Goal: Task Accomplishment & Management: Manage account settings

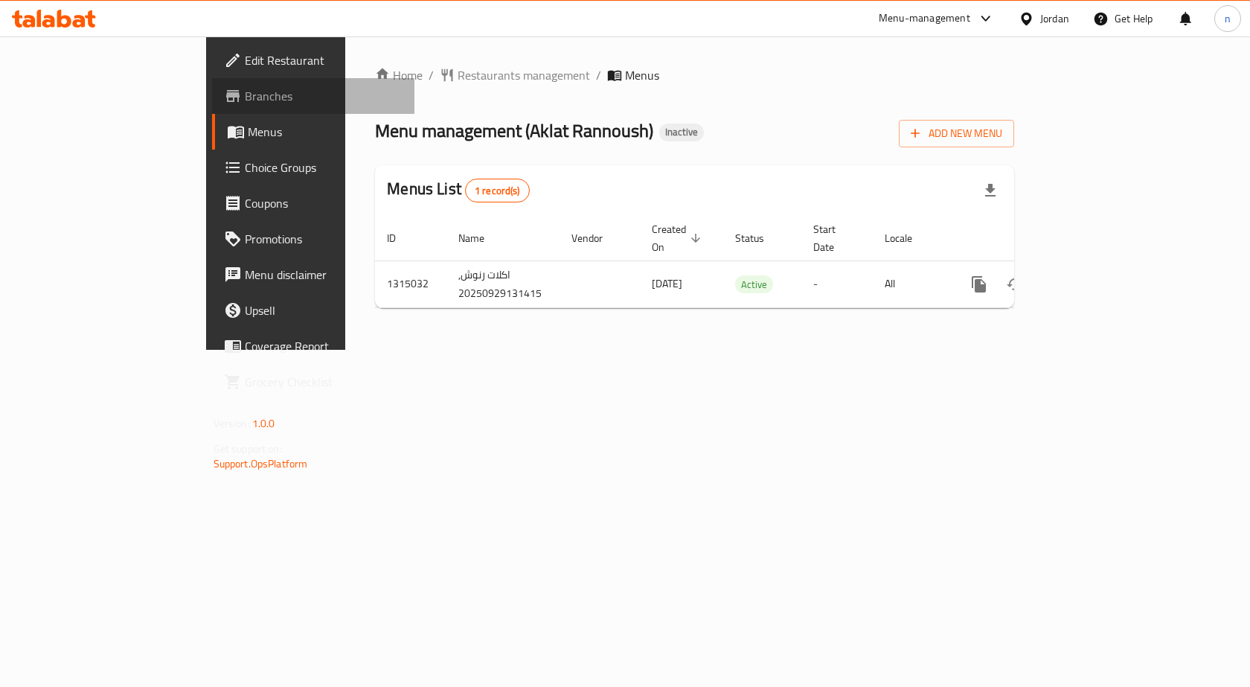
click at [245, 95] on span "Branches" at bounding box center [324, 96] width 159 height 18
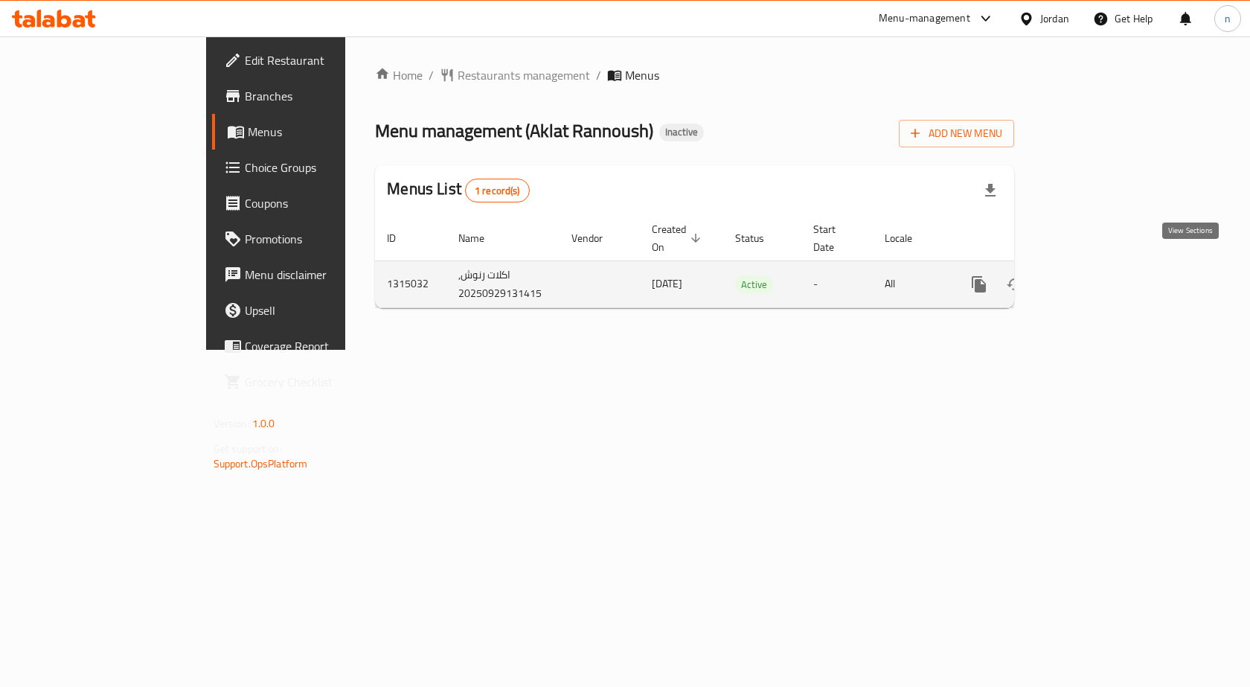
click at [1096, 275] on icon "enhanced table" at bounding box center [1087, 284] width 18 height 18
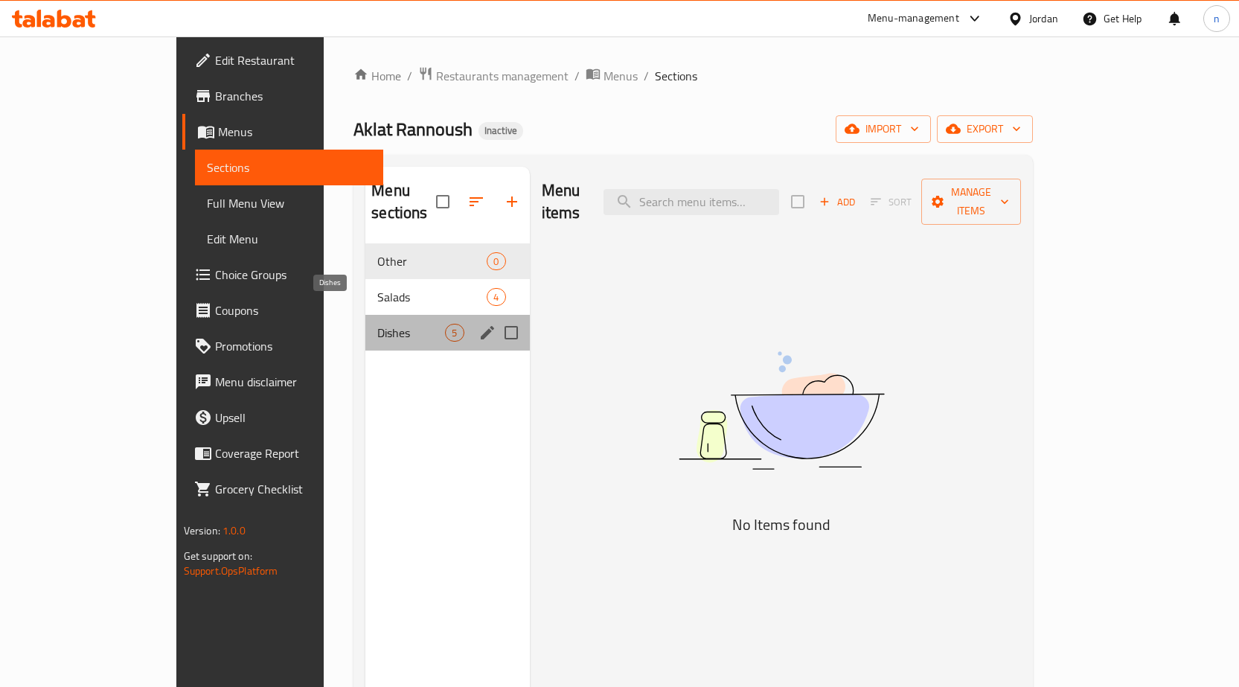
click at [377, 324] on span "Dishes" at bounding box center [411, 333] width 68 height 18
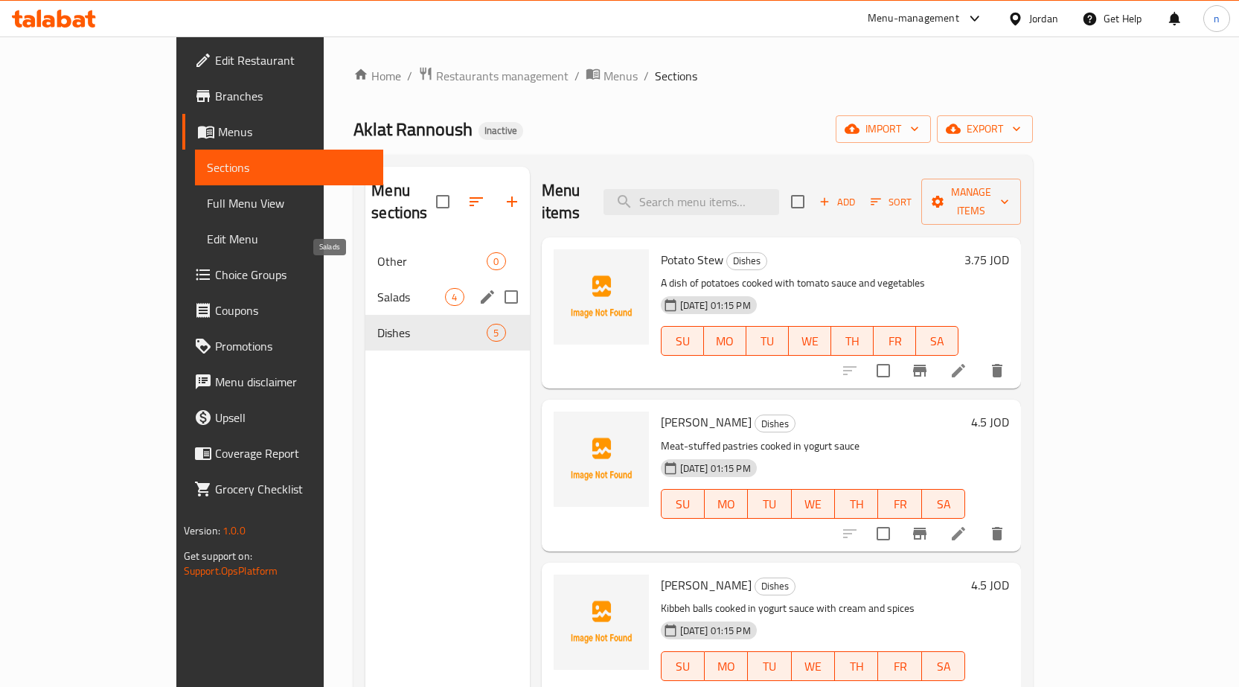
click at [377, 288] on span "Salads" at bounding box center [411, 297] width 68 height 18
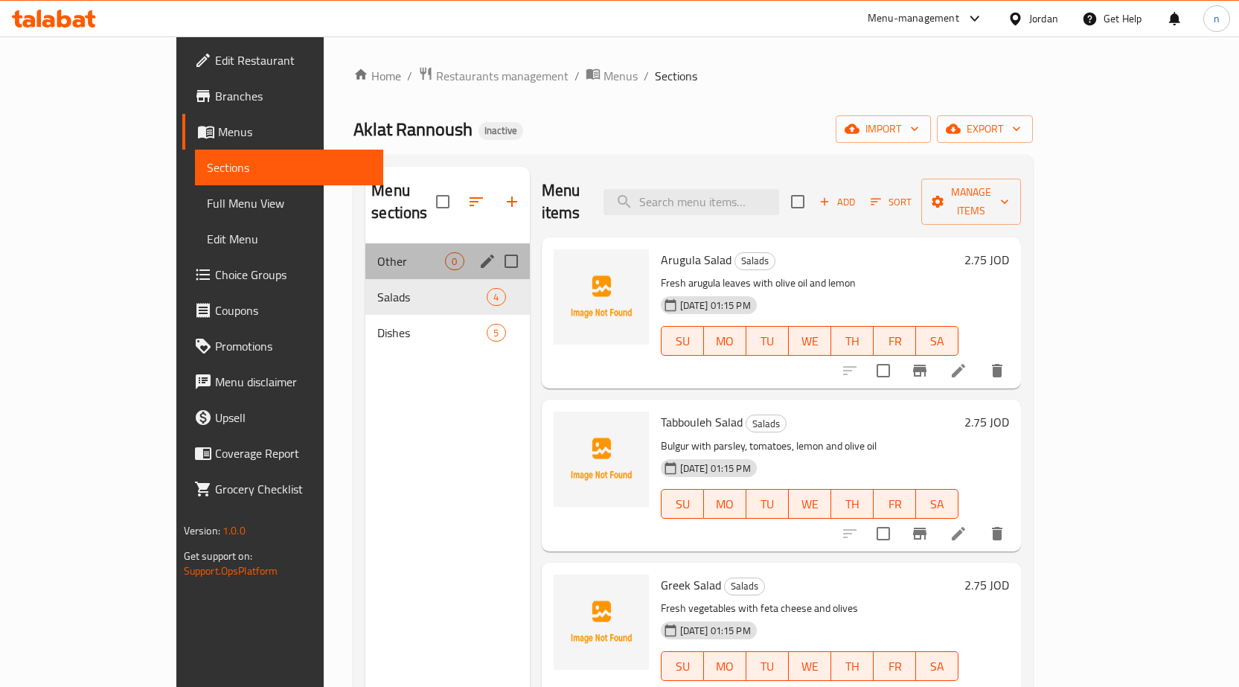
click at [365, 249] on div "Other 0" at bounding box center [447, 261] width 164 height 36
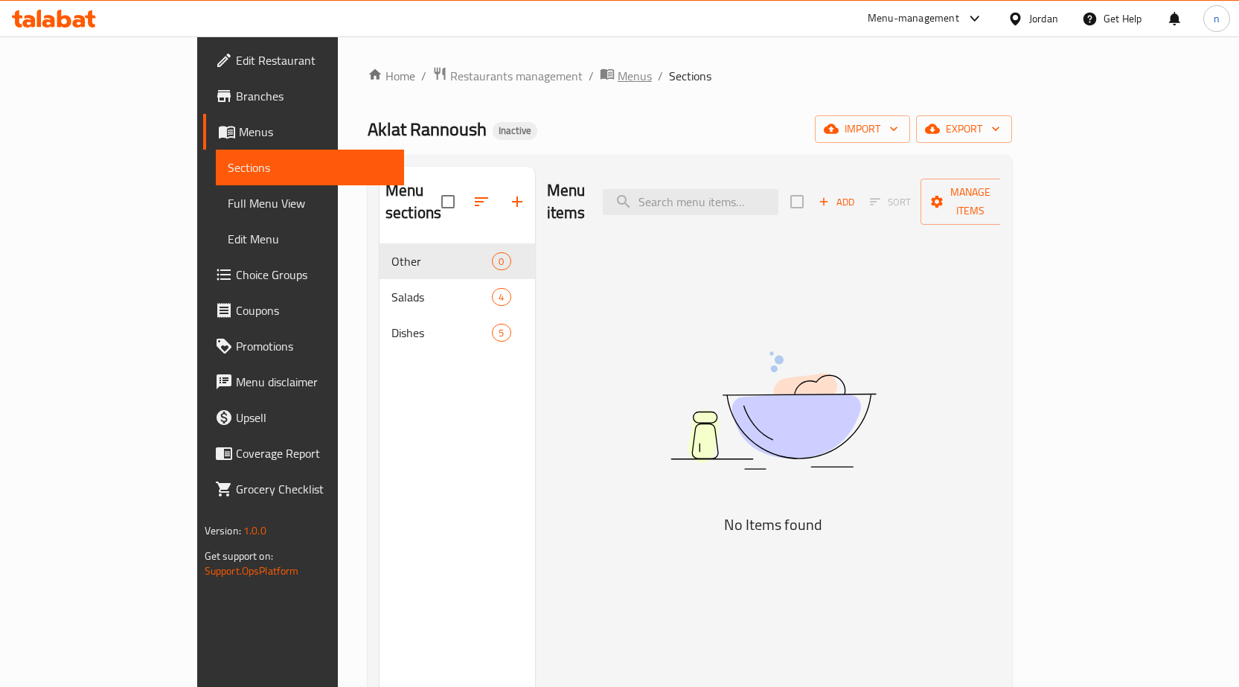
click at [618, 75] on span "Menus" at bounding box center [635, 76] width 34 height 18
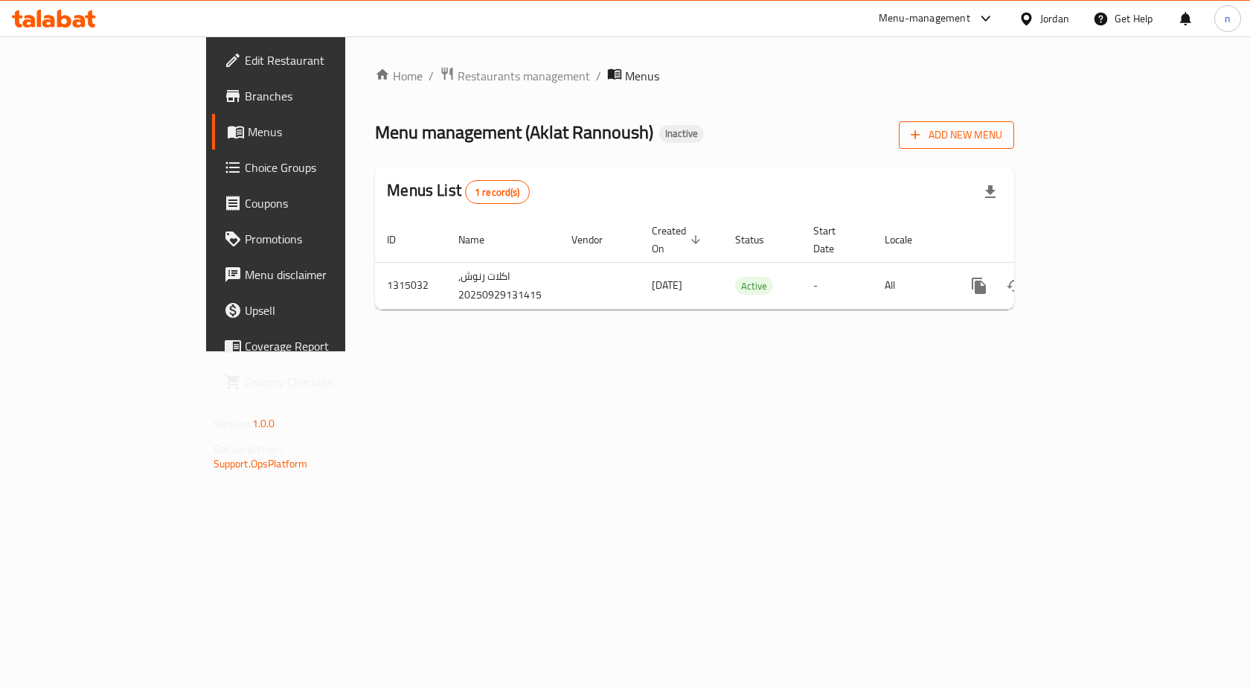
click at [1003, 138] on span "Add New Menu" at bounding box center [957, 135] width 92 height 19
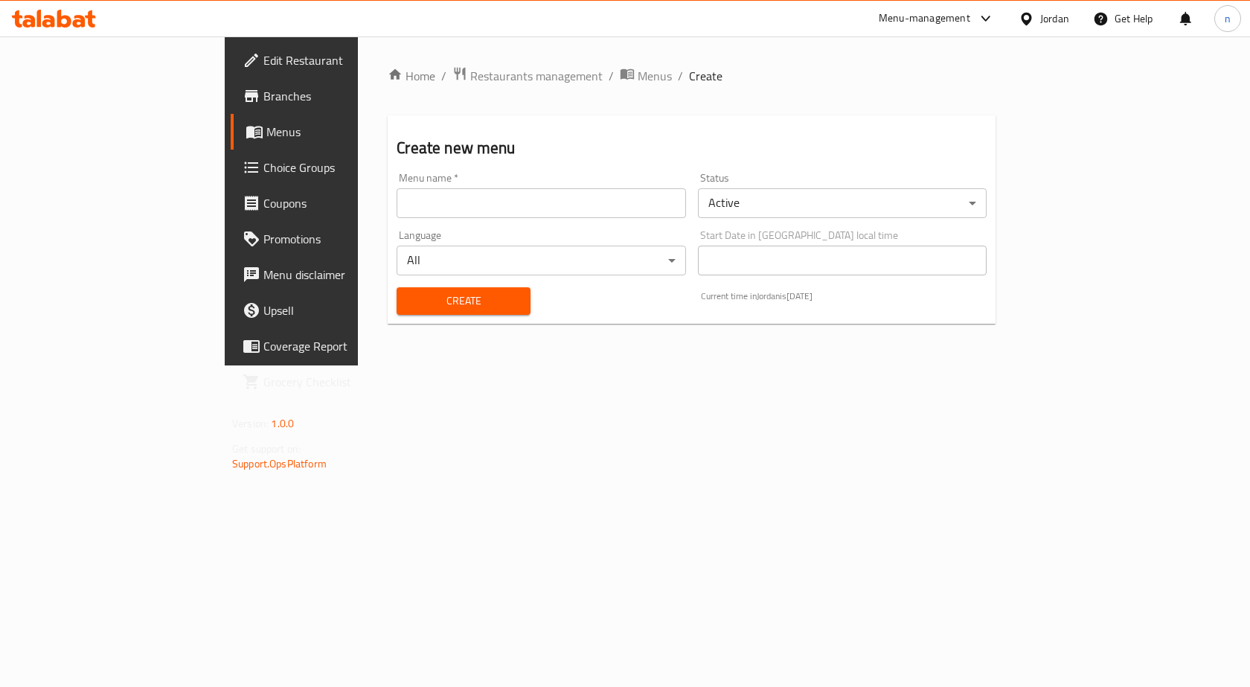
click at [401, 207] on input "text" at bounding box center [541, 203] width 289 height 30
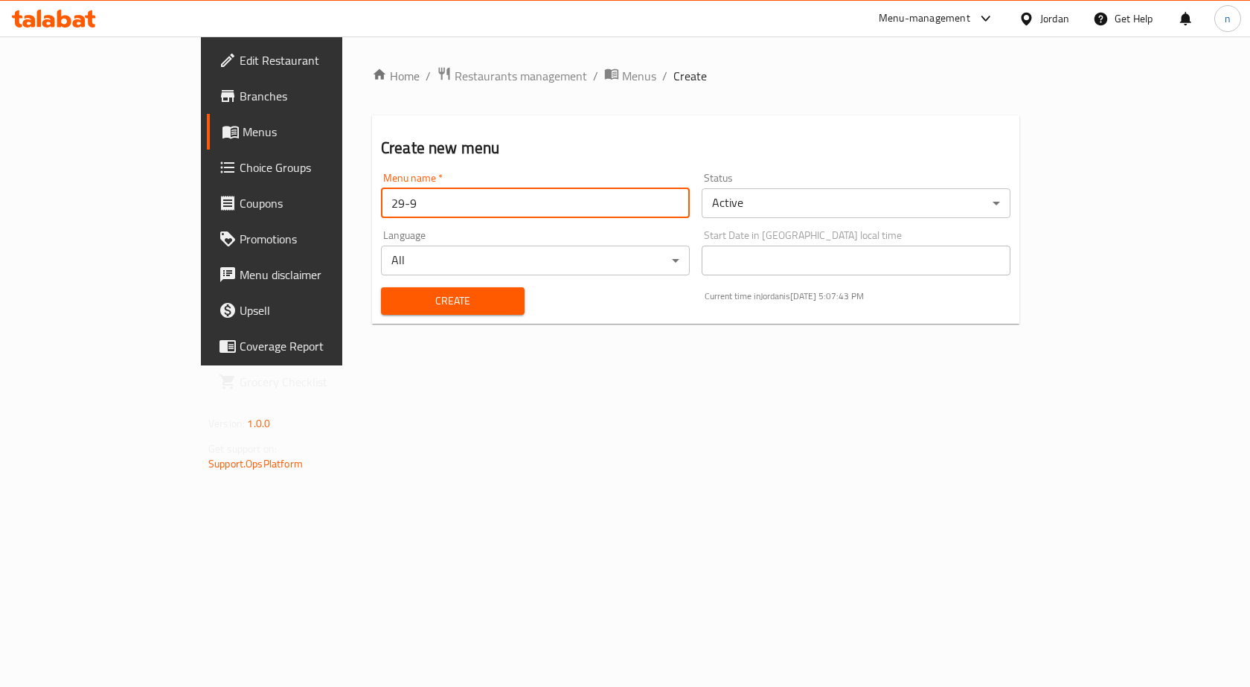
type input "29-9"
click at [393, 298] on span "Create" at bounding box center [453, 301] width 120 height 19
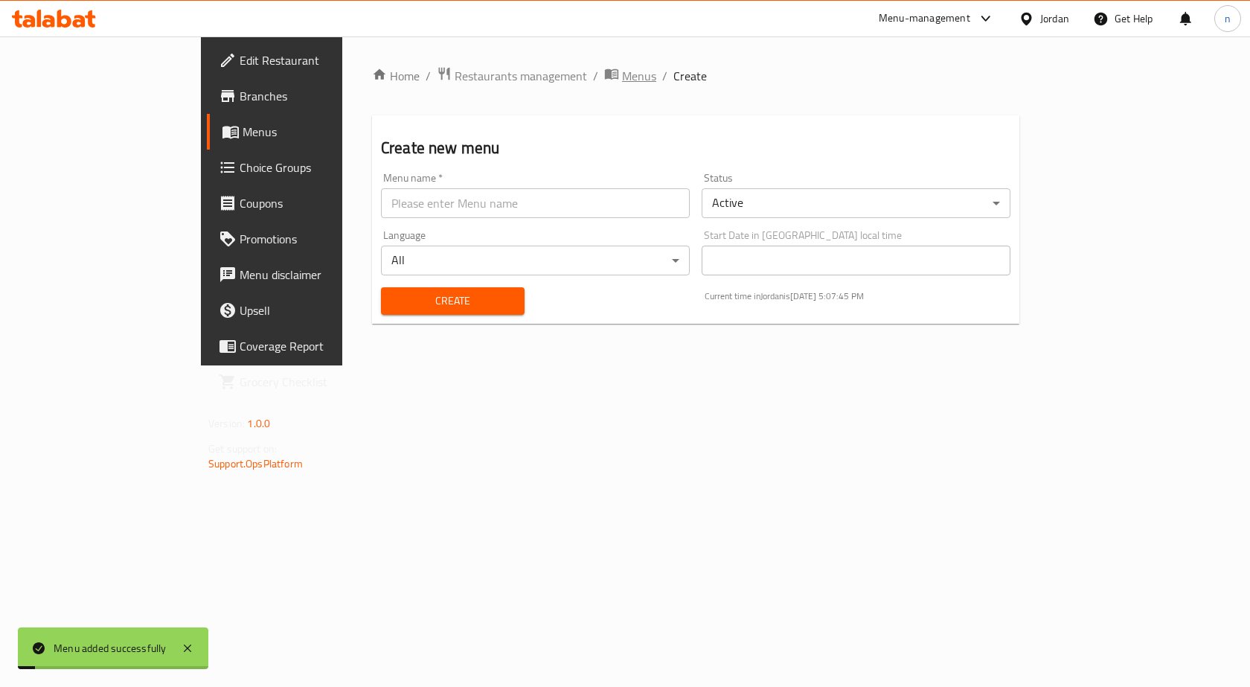
click at [622, 77] on span "Menus" at bounding box center [639, 76] width 34 height 18
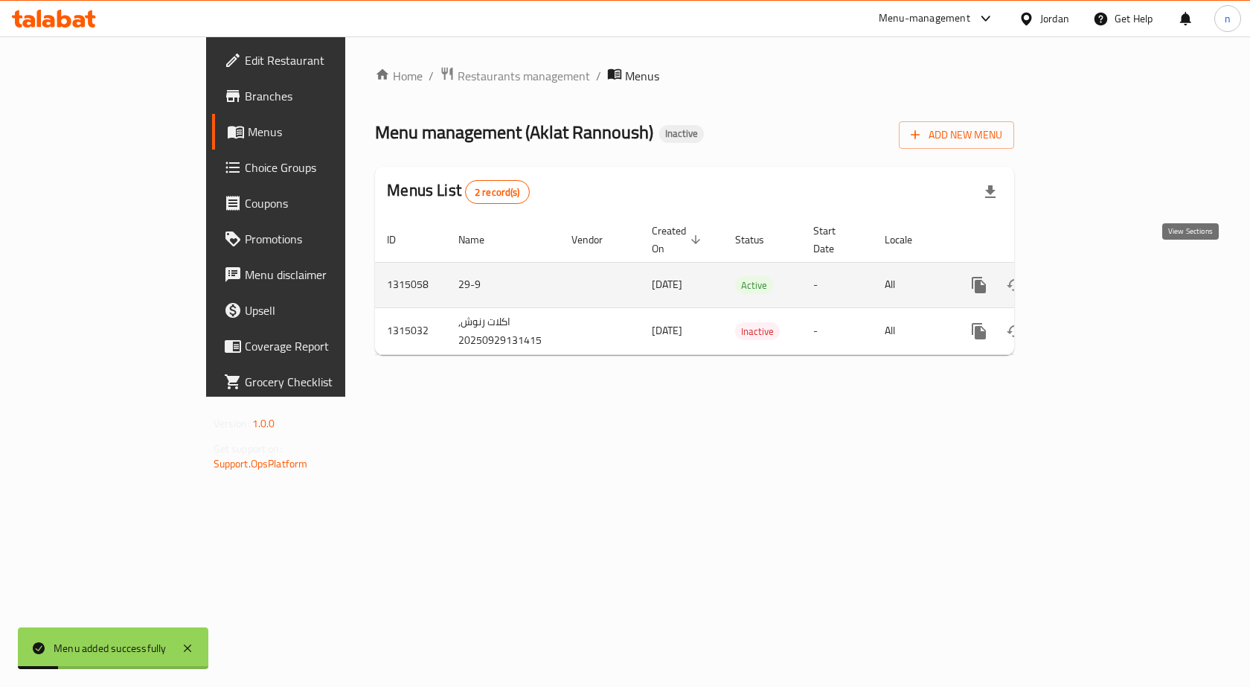
click at [1096, 276] on icon "enhanced table" at bounding box center [1087, 285] width 18 height 18
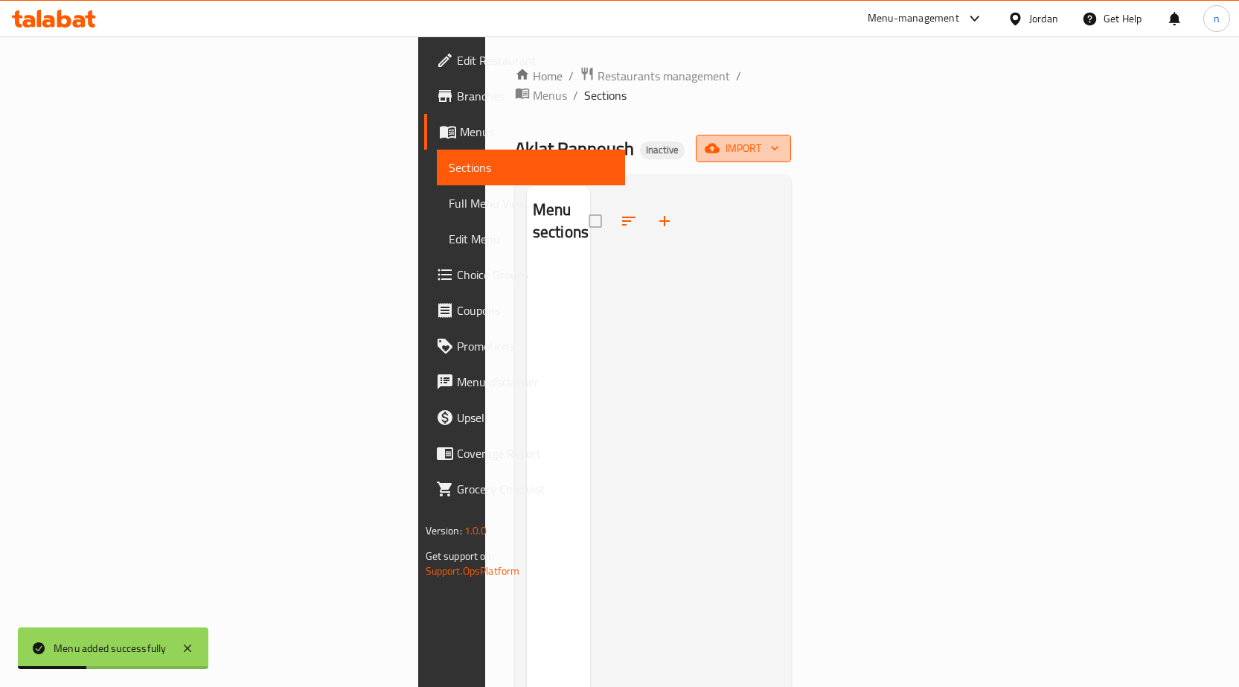
click at [720, 144] on icon "button" at bounding box center [712, 149] width 15 height 10
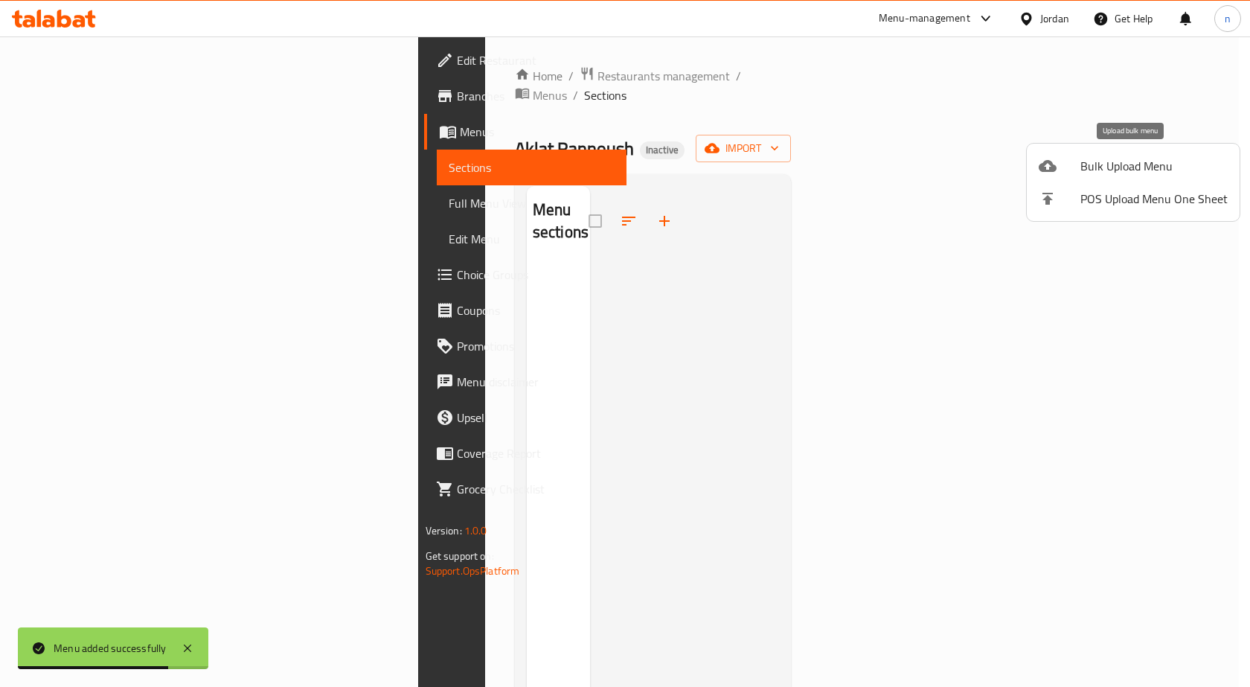
click at [1133, 170] on span "Bulk Upload Menu" at bounding box center [1154, 166] width 147 height 18
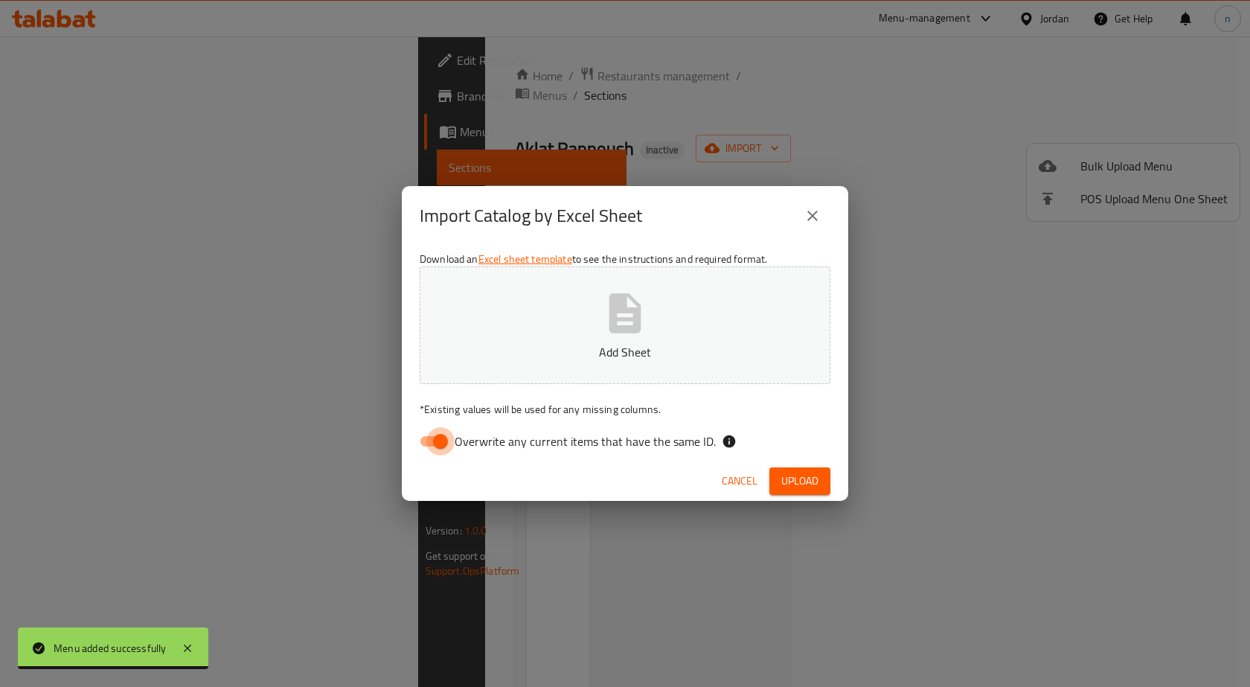
click at [444, 439] on input "Overwrite any current items that have the same ID." at bounding box center [440, 441] width 85 height 28
checkbox input "false"
click at [560, 350] on p "Add Sheet" at bounding box center [625, 352] width 365 height 18
click at [622, 332] on icon "button" at bounding box center [626, 312] width 32 height 39
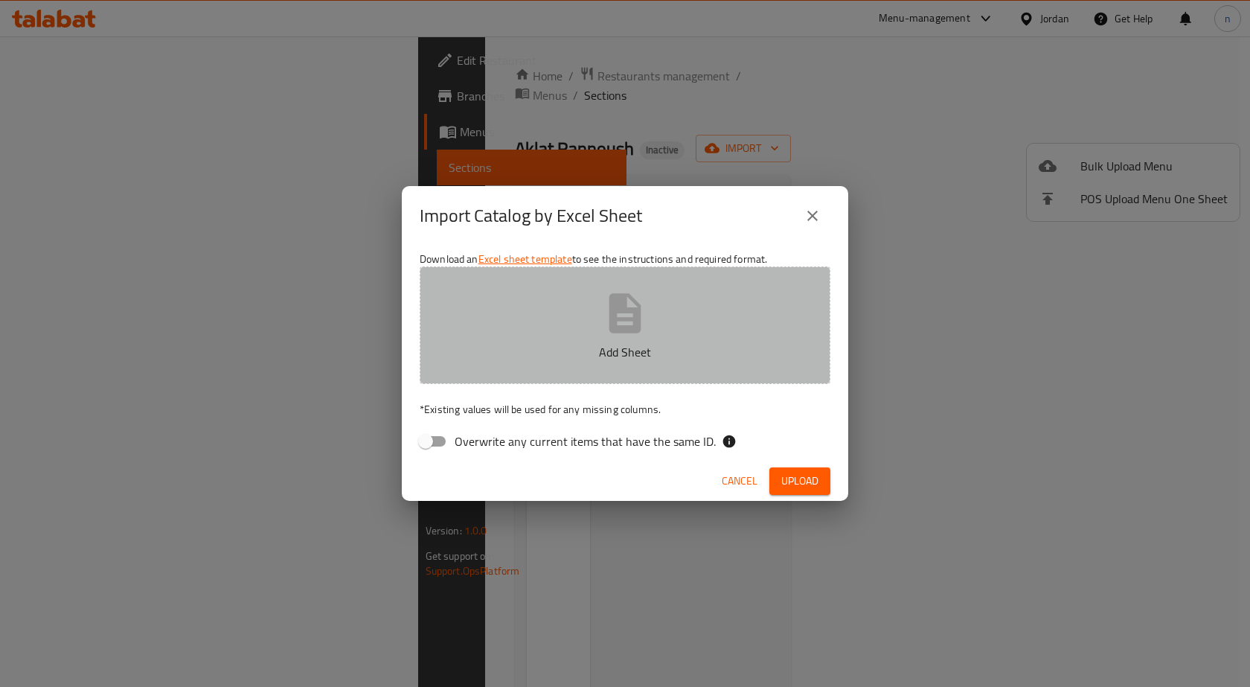
click at [546, 317] on button "Add Sheet" at bounding box center [625, 325] width 411 height 118
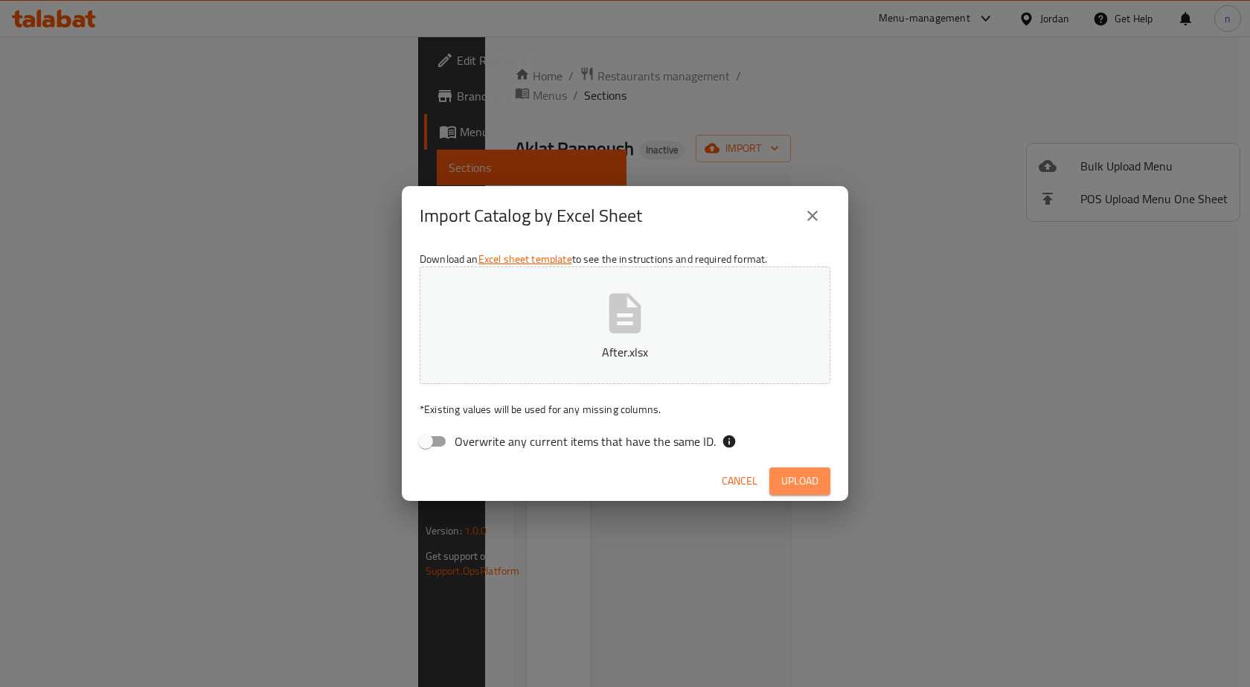
click at [802, 479] on span "Upload" at bounding box center [800, 481] width 37 height 19
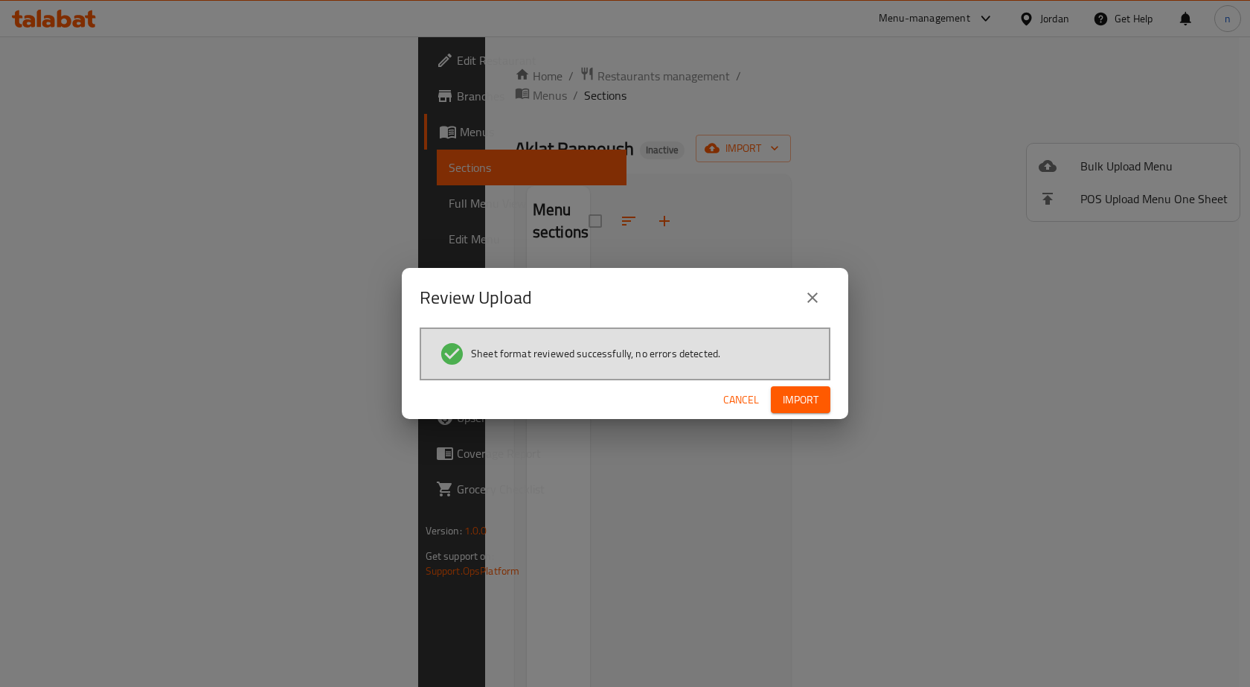
click at [800, 392] on span "Import" at bounding box center [801, 400] width 36 height 19
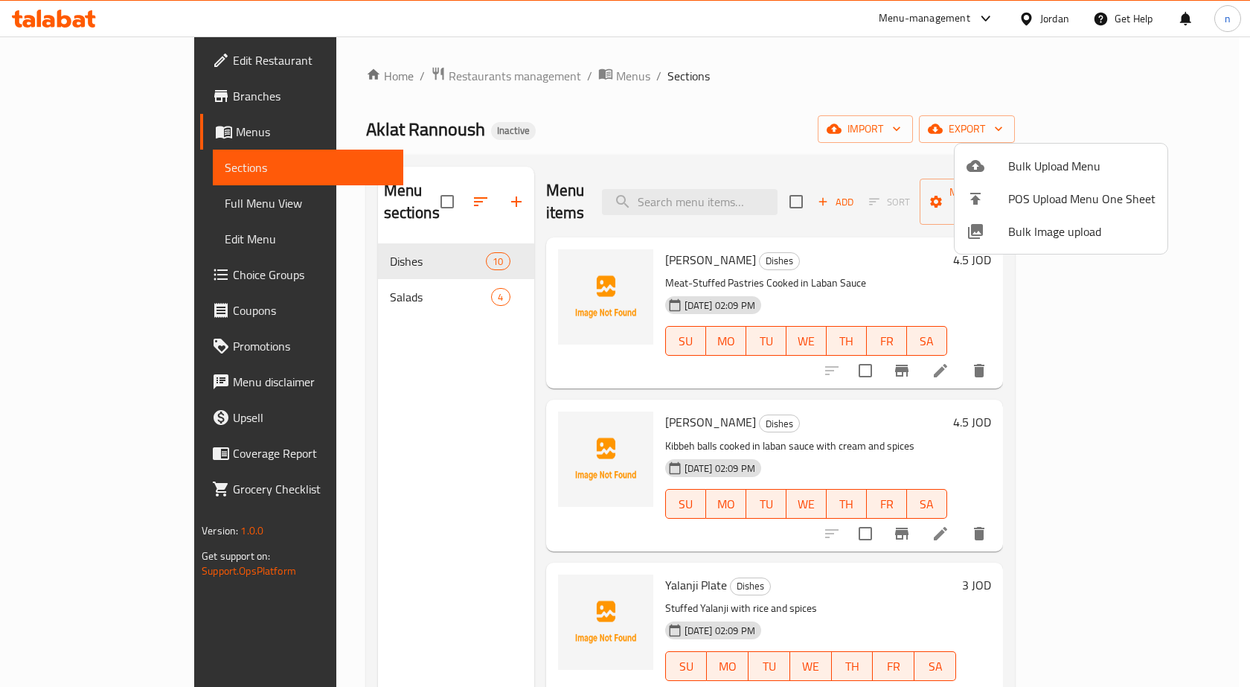
click at [277, 275] on div at bounding box center [625, 343] width 1250 height 687
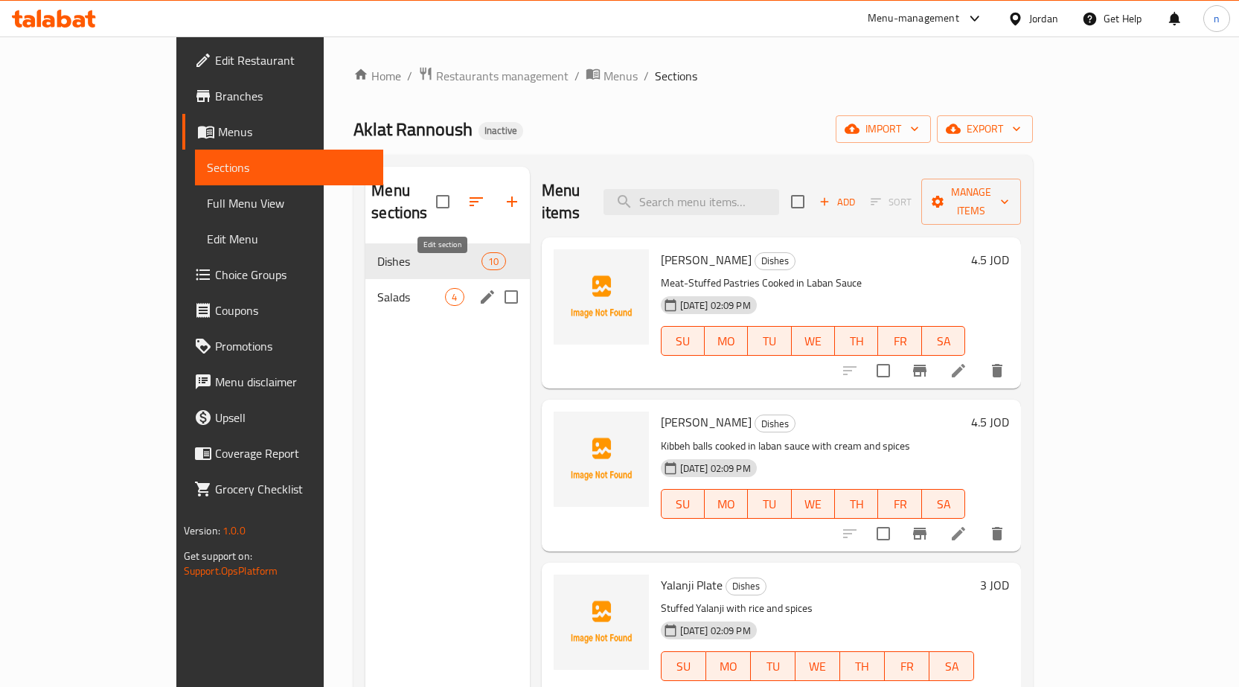
click at [479, 288] on icon "edit" at bounding box center [488, 297] width 18 height 18
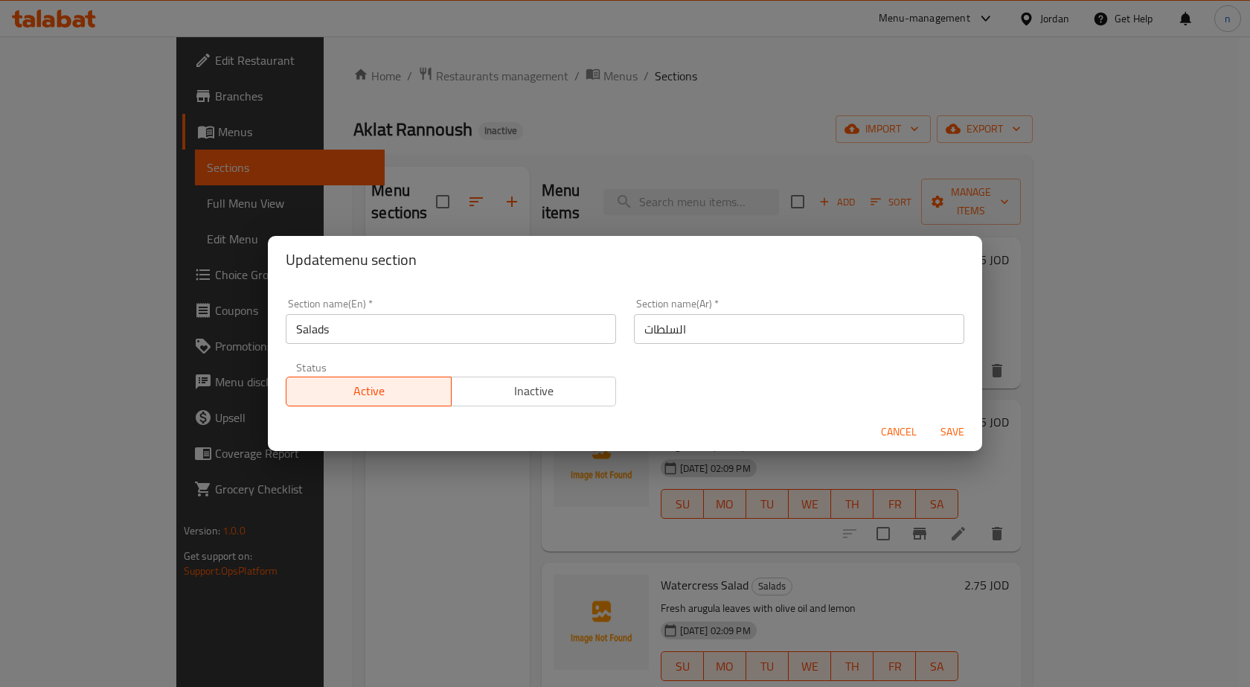
click at [887, 433] on span "Cancel" at bounding box center [899, 432] width 36 height 19
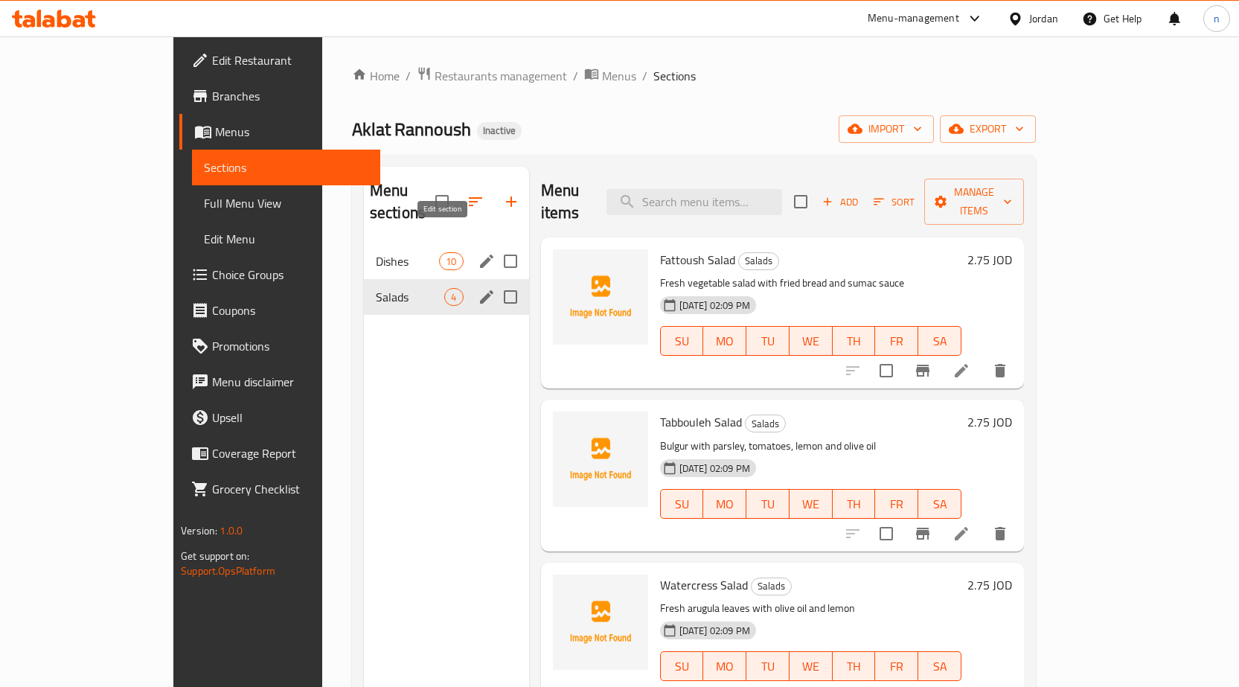
click at [476, 250] on button "edit" at bounding box center [487, 261] width 22 height 22
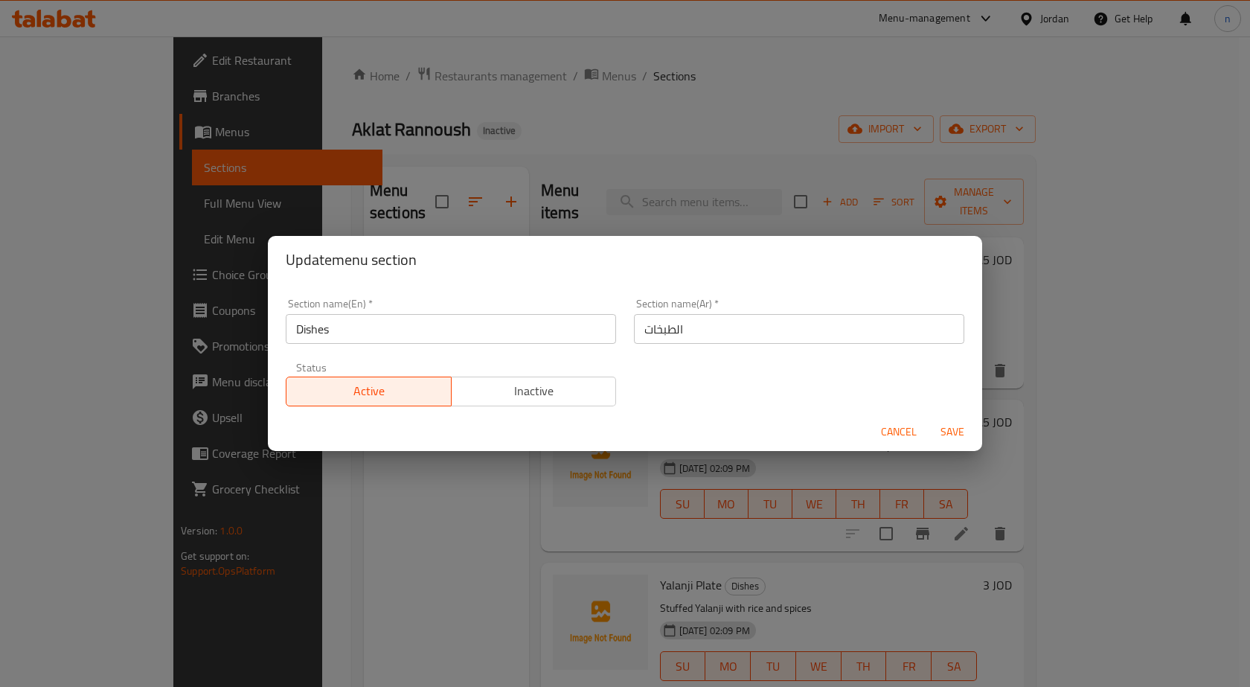
click at [895, 435] on span "Cancel" at bounding box center [899, 432] width 36 height 19
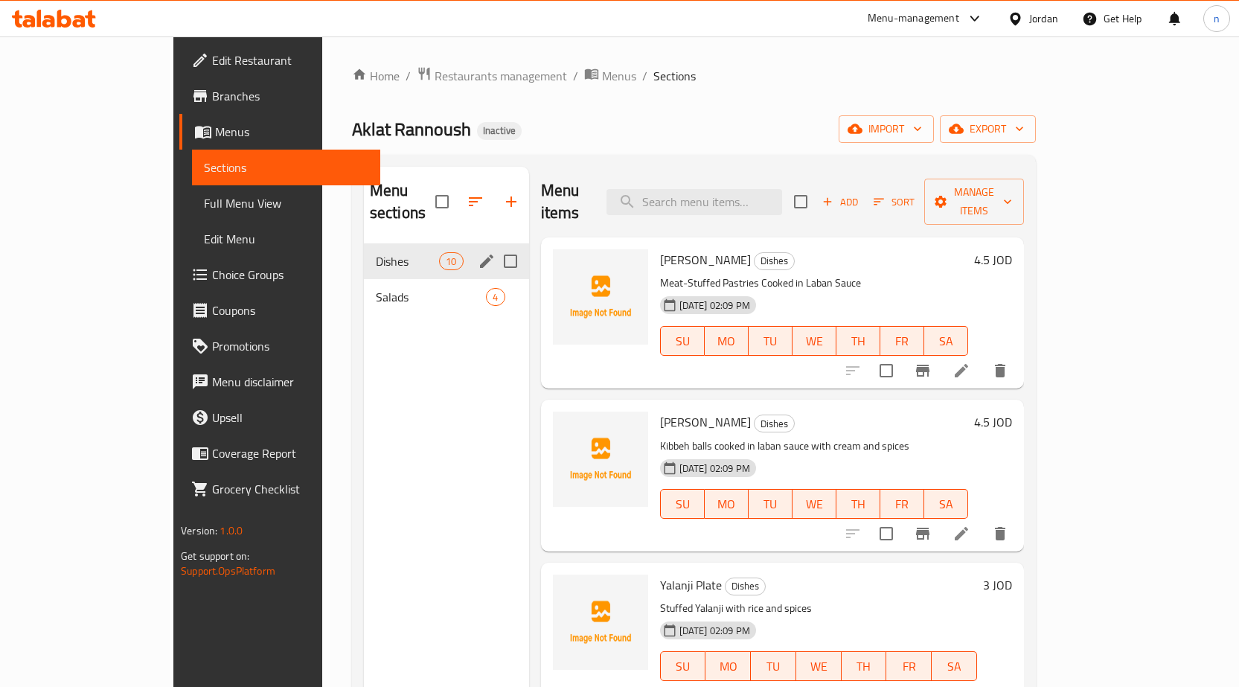
click at [478, 252] on icon "edit" at bounding box center [487, 261] width 18 height 18
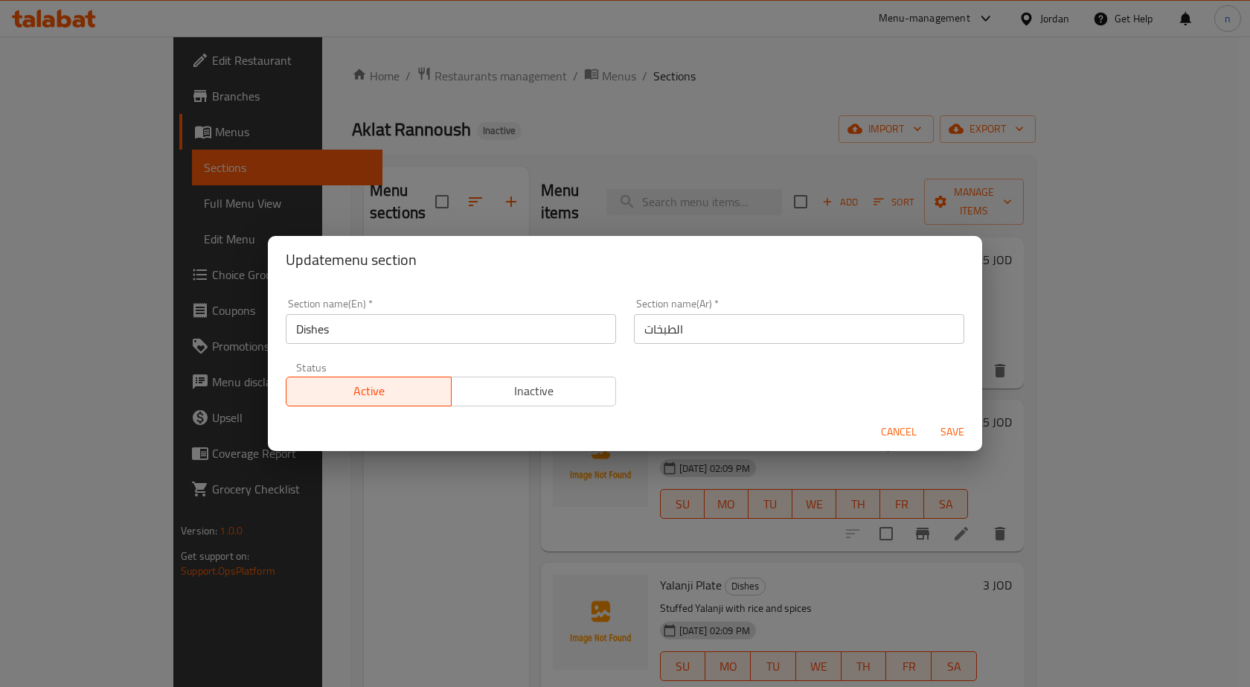
click at [894, 423] on span "Cancel" at bounding box center [899, 432] width 36 height 19
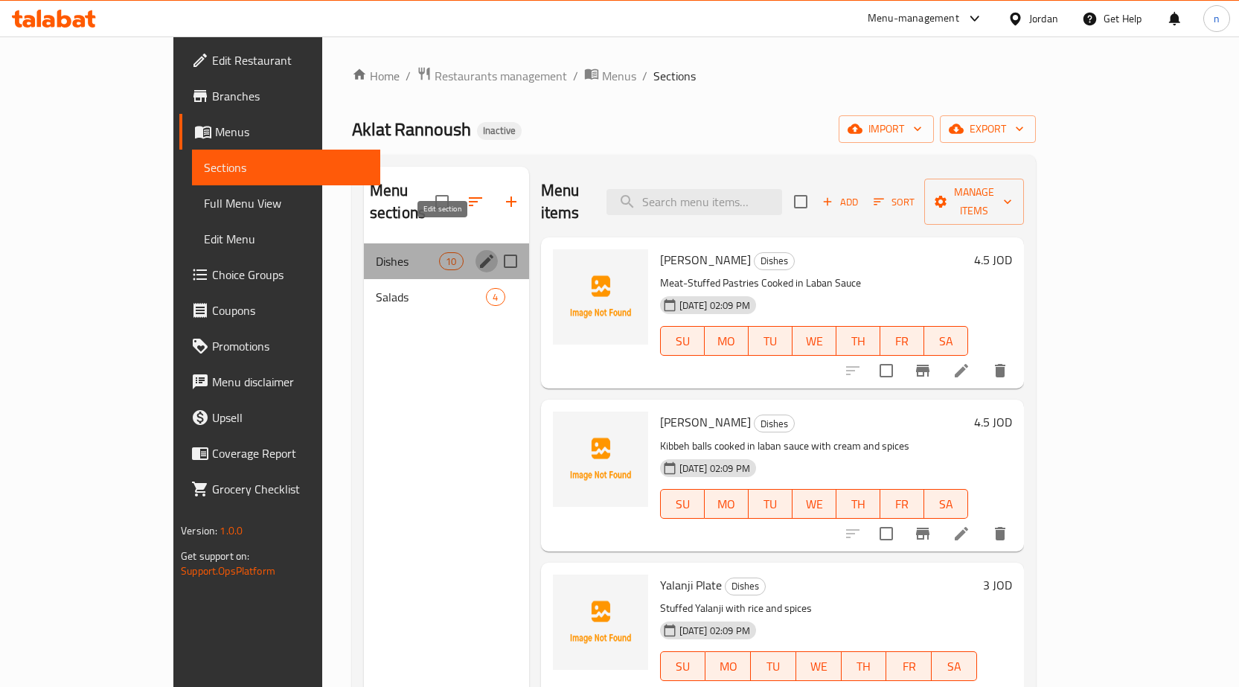
click at [478, 252] on icon "edit" at bounding box center [487, 261] width 18 height 18
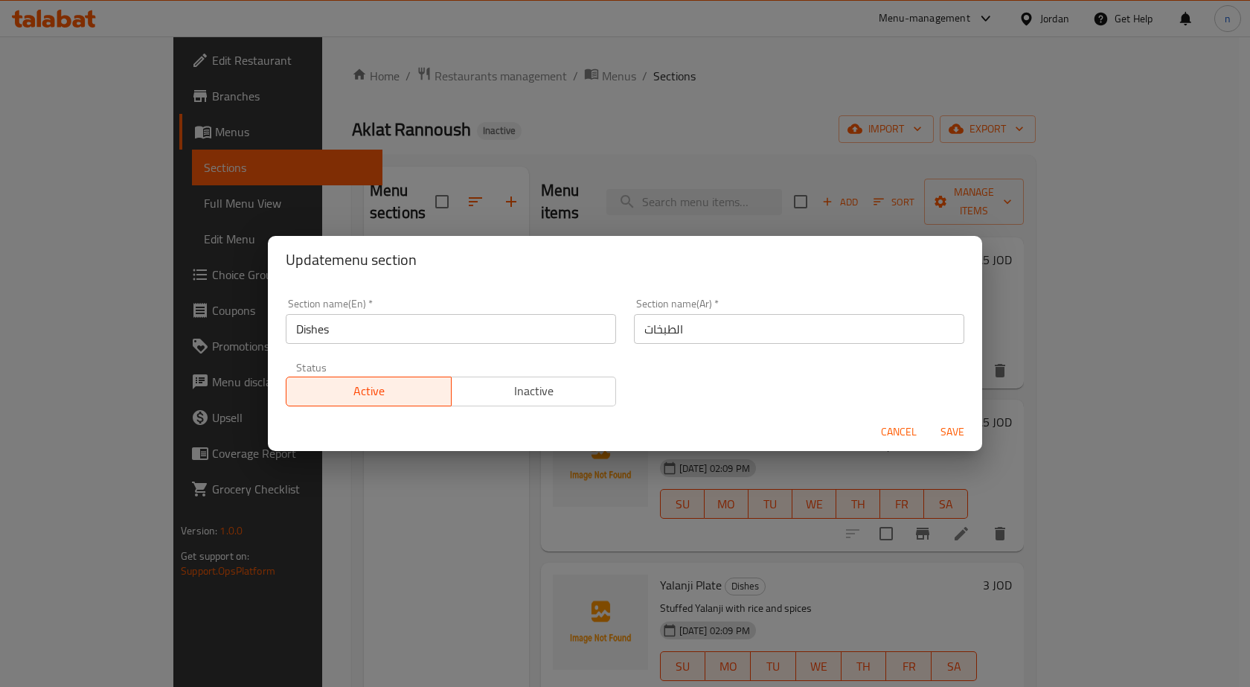
click at [302, 335] on input "Dishes" at bounding box center [451, 329] width 330 height 30
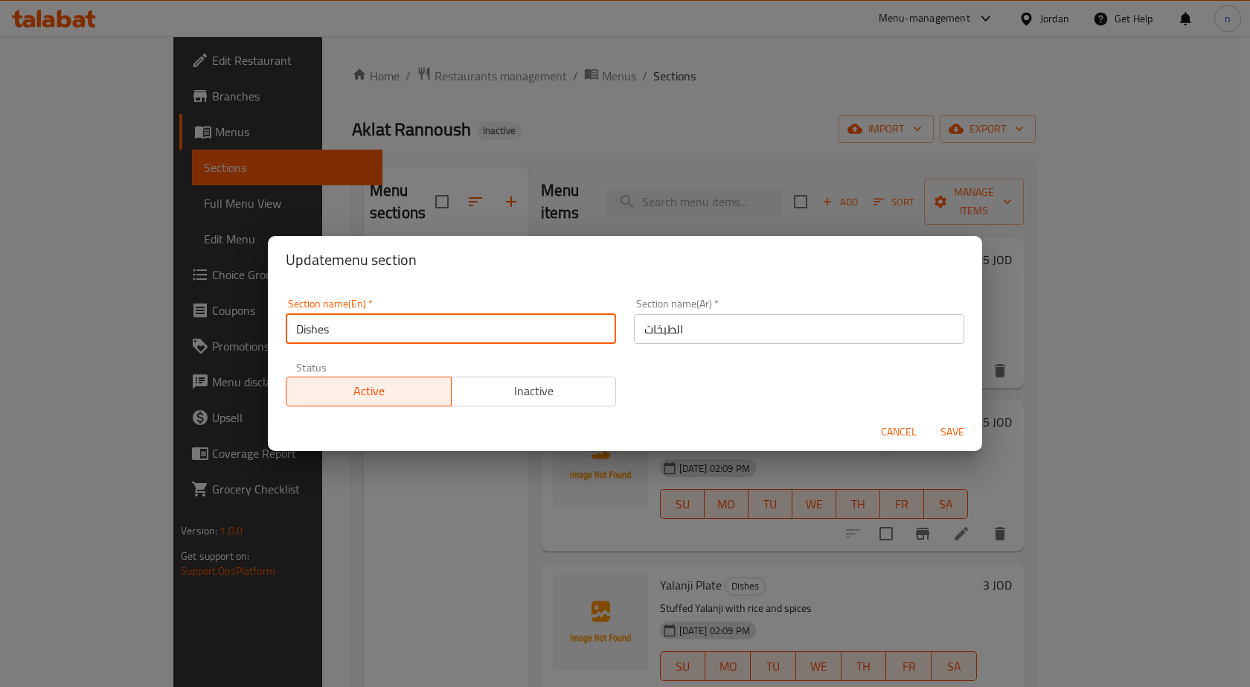
click at [302, 335] on input "Dishes" at bounding box center [451, 329] width 330 height 30
click at [340, 325] on input "Dishes" at bounding box center [451, 329] width 330 height 30
click at [672, 341] on input "الطبخات" at bounding box center [799, 329] width 330 height 30
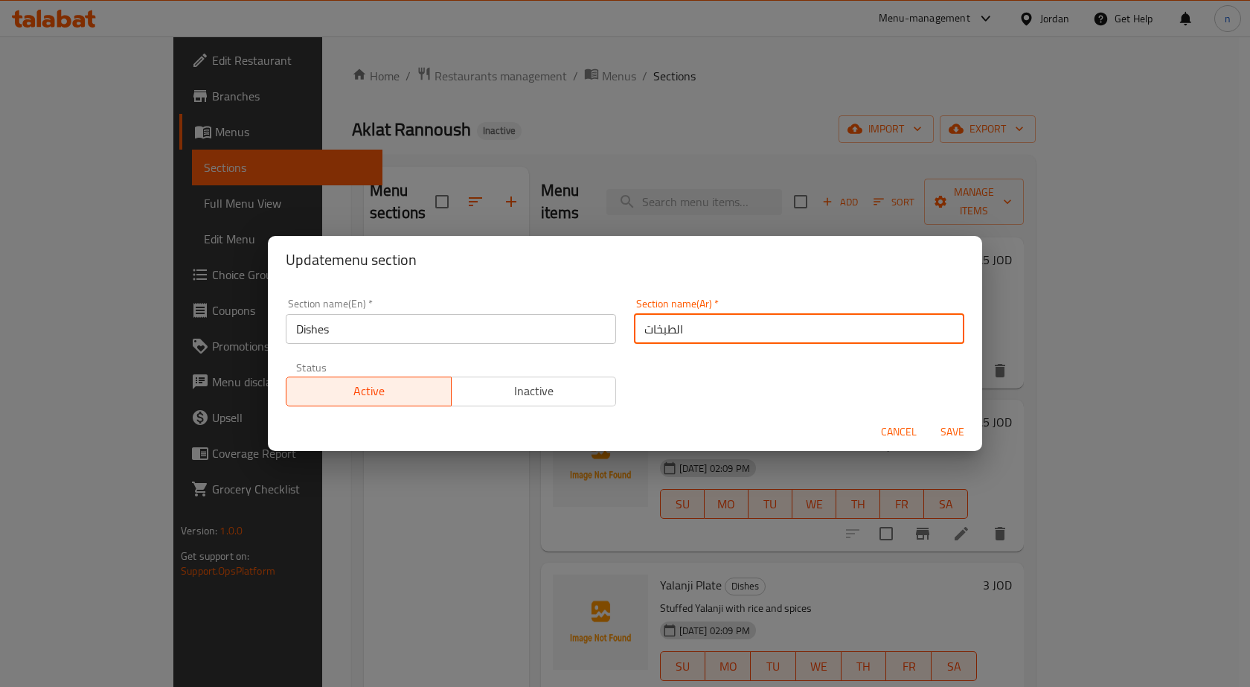
click at [672, 341] on input "الطبخات" at bounding box center [799, 329] width 330 height 30
